Goal: Transaction & Acquisition: Purchase product/service

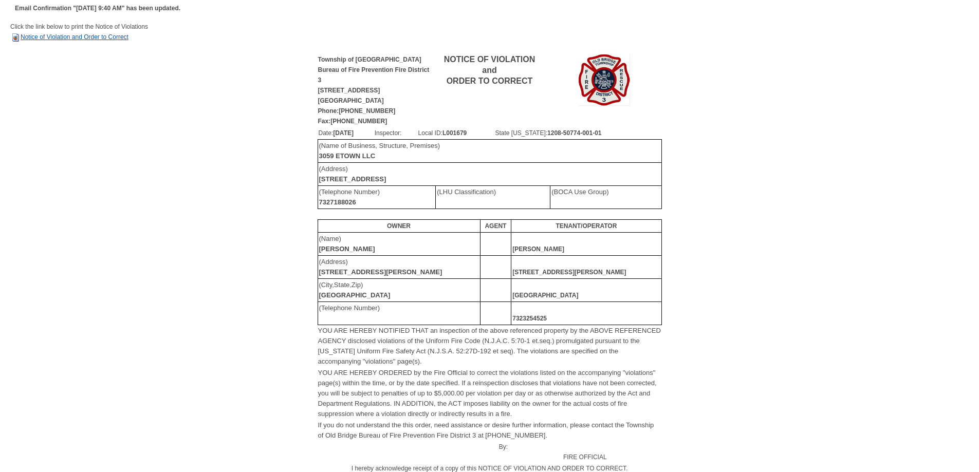
click at [45, 38] on link "Notice of Violation and Order to Correct" at bounding box center [69, 36] width 118 height 7
click at [48, 40] on link "Notice of Violation and Order to Correct" at bounding box center [69, 36] width 118 height 7
click at [121, 40] on link "Notice of Violation and Order to Correct" at bounding box center [69, 36] width 118 height 7
click at [43, 40] on link "Notice of Violation and Order to Correct" at bounding box center [69, 36] width 118 height 7
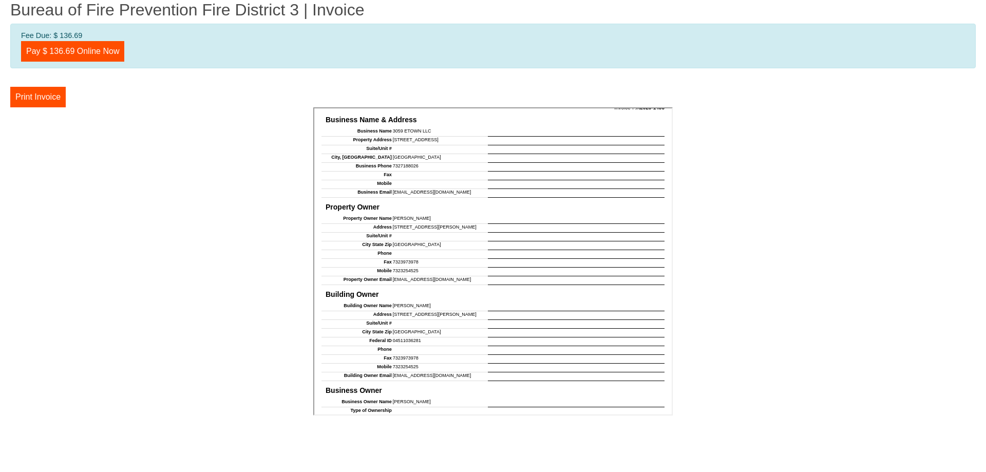
scroll to position [411, 0]
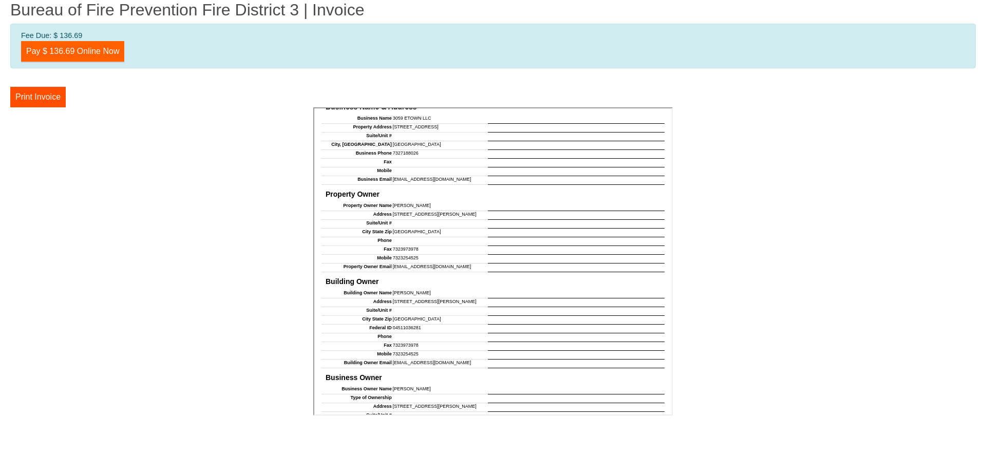
click at [65, 49] on link "Pay $ 136.69 Online Now" at bounding box center [72, 51] width 103 height 21
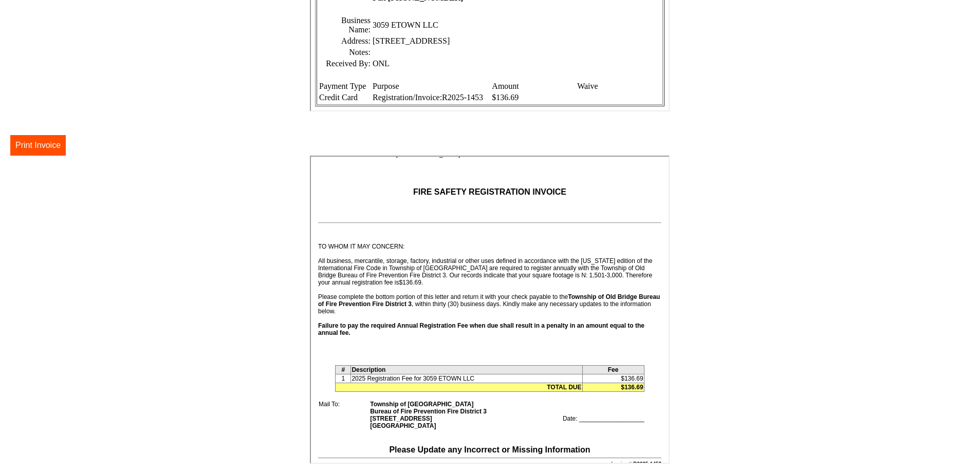
scroll to position [89, 0]
click at [60, 144] on button "Print Invoice" at bounding box center [37, 145] width 55 height 21
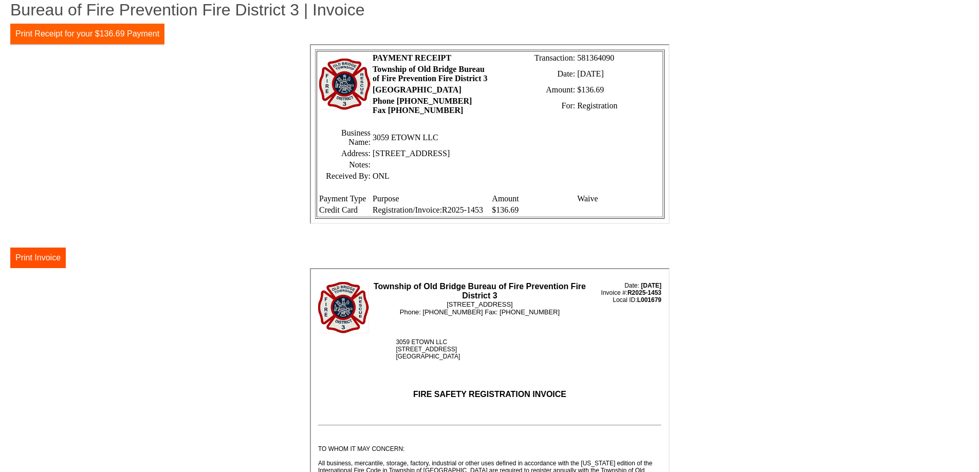
click at [110, 40] on button "Print Receipt for your $136.69 Payment" at bounding box center [87, 34] width 154 height 21
click at [114, 39] on button "Print Receipt for your $136.69 Payment" at bounding box center [87, 34] width 154 height 21
